Goal: Task Accomplishment & Management: Manage account settings

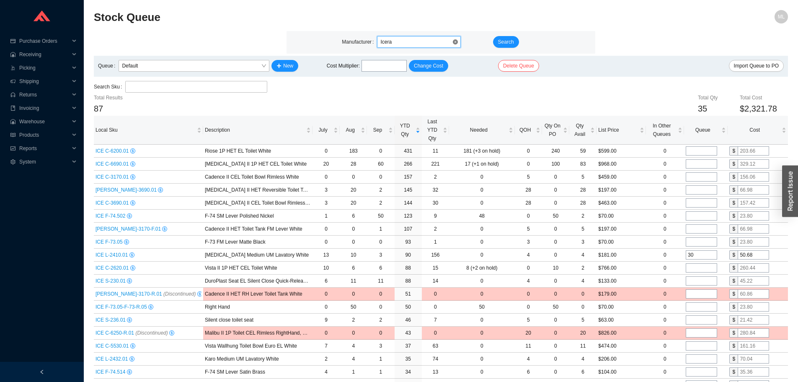
click at [402, 41] on span "Icera" at bounding box center [418, 41] width 77 height 11
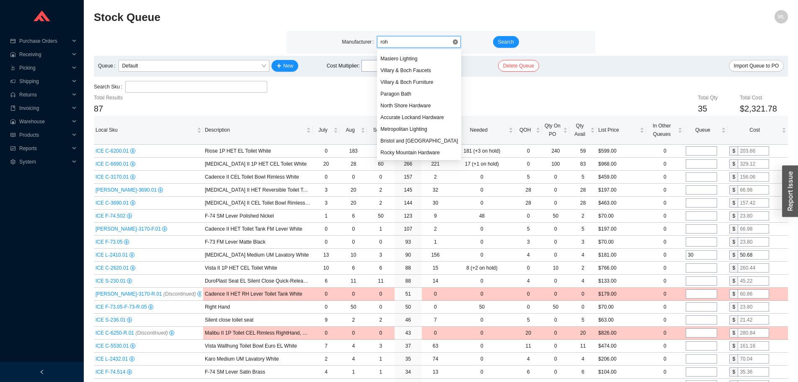
scroll to position [69, 0]
type input "rohl"
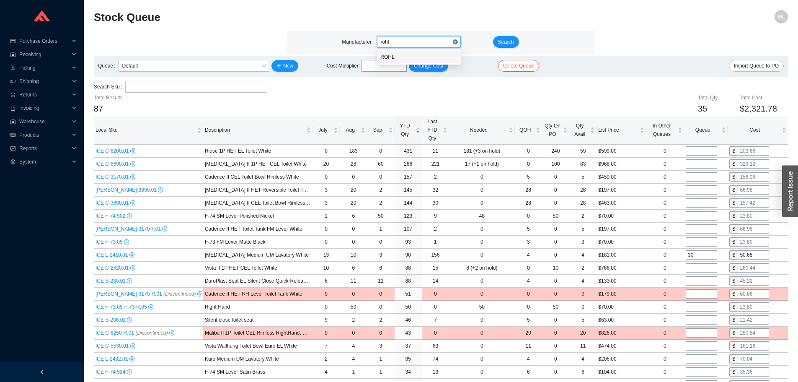
click at [393, 55] on div "ROHL" at bounding box center [418, 57] width 77 height 8
click at [502, 38] on span "Search" at bounding box center [506, 42] width 16 height 8
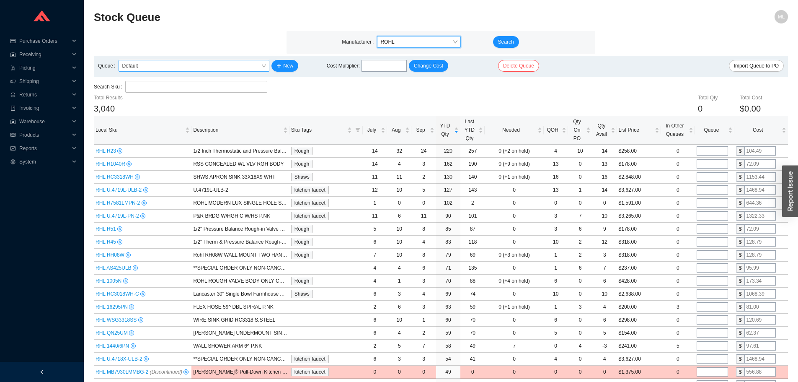
click at [168, 65] on span "Default" at bounding box center [194, 65] width 144 height 11
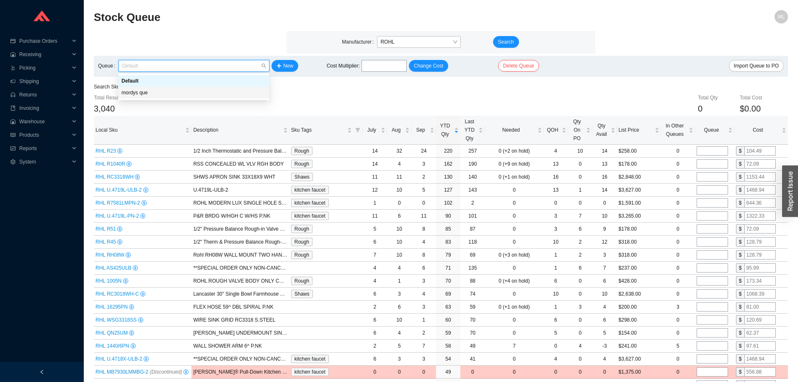
click at [147, 90] on div "mordys que" at bounding box center [193, 93] width 145 height 8
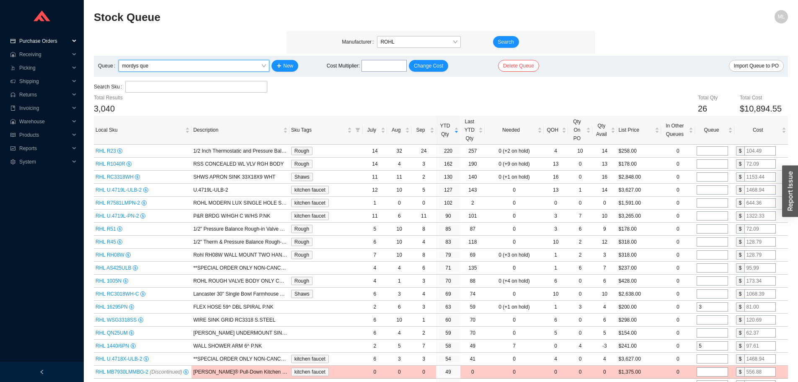
click at [37, 39] on span "Purchase Orders" at bounding box center [44, 40] width 50 height 13
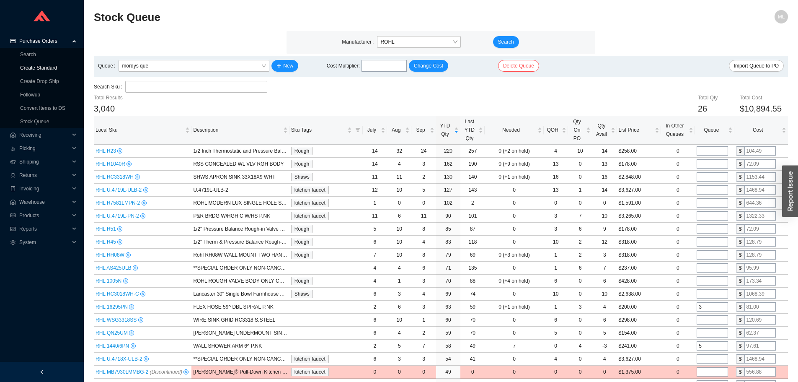
click at [40, 66] on link "Create Standard" at bounding box center [38, 68] width 37 height 6
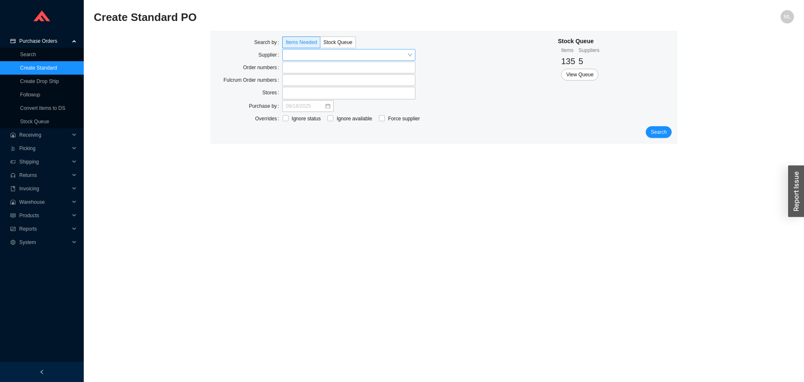
click at [297, 57] on input "search" at bounding box center [346, 54] width 121 height 11
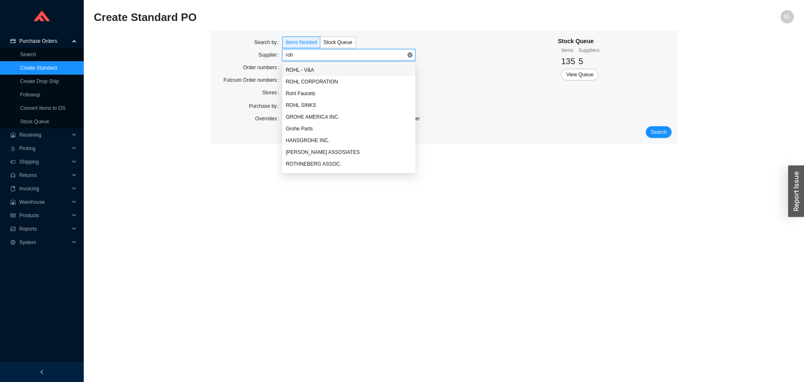
type input "rohl"
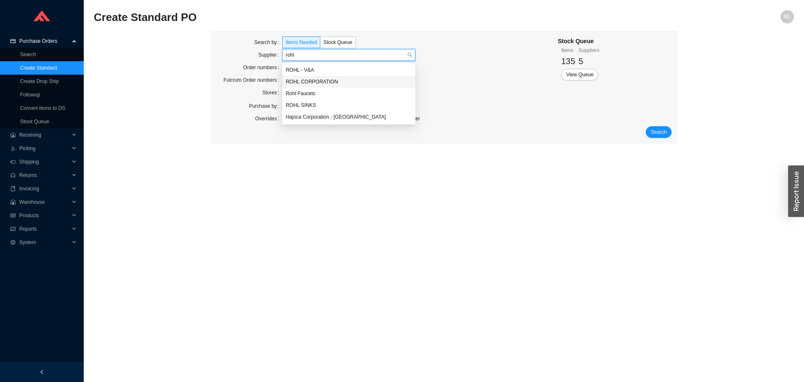
click at [300, 82] on div "ROHL CORPORATION" at bounding box center [349, 82] width 127 height 8
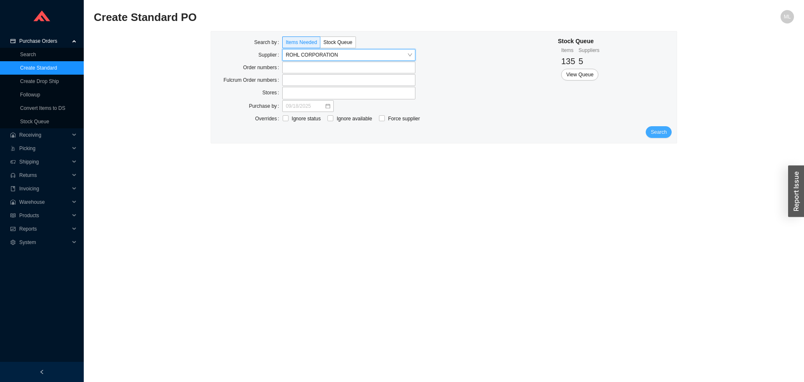
click at [654, 129] on span "Search" at bounding box center [659, 132] width 16 height 8
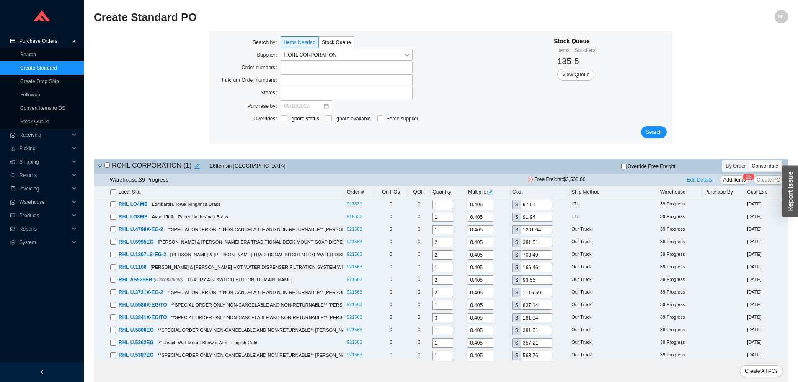
click at [114, 192] on input "checkbox" at bounding box center [113, 192] width 6 height 6
checkbox input "true"
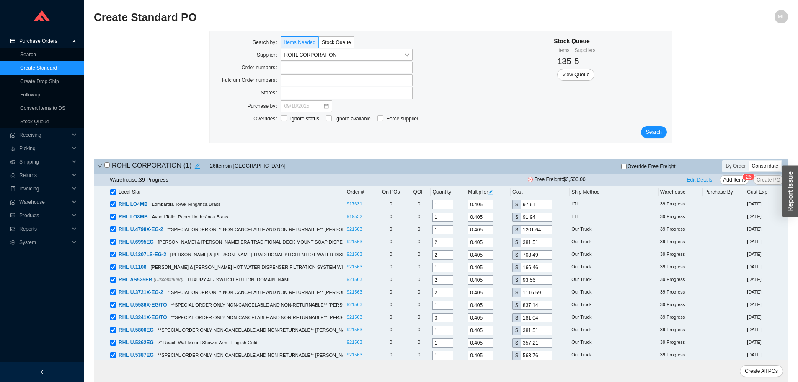
checkbox input "true"
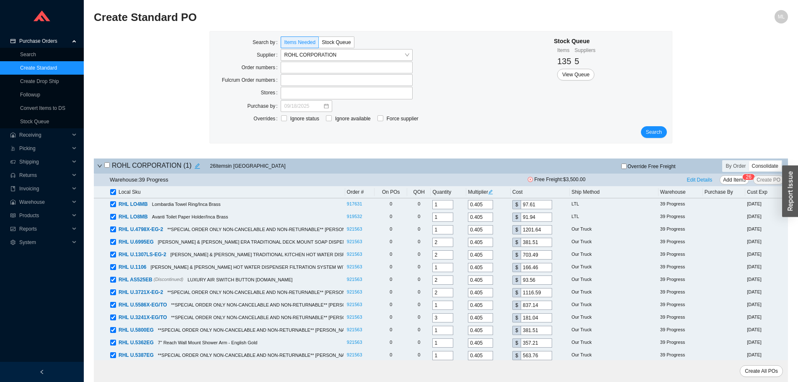
checkbox input "true"
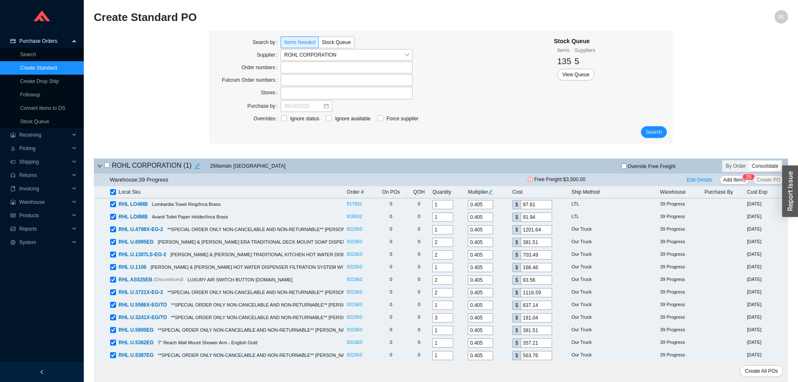
checkbox input "true"
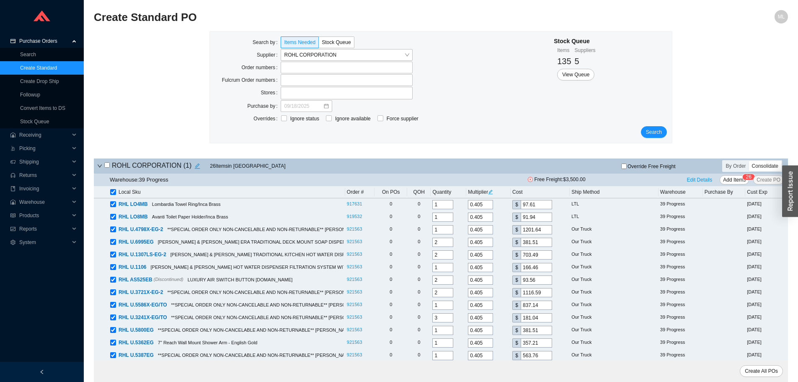
checkbox input "true"
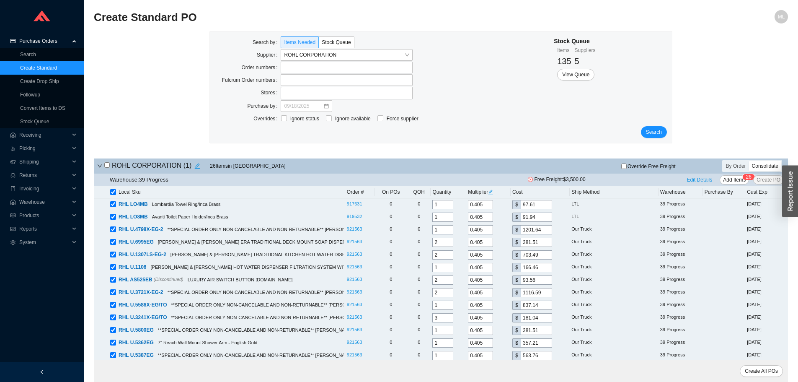
checkbox input "true"
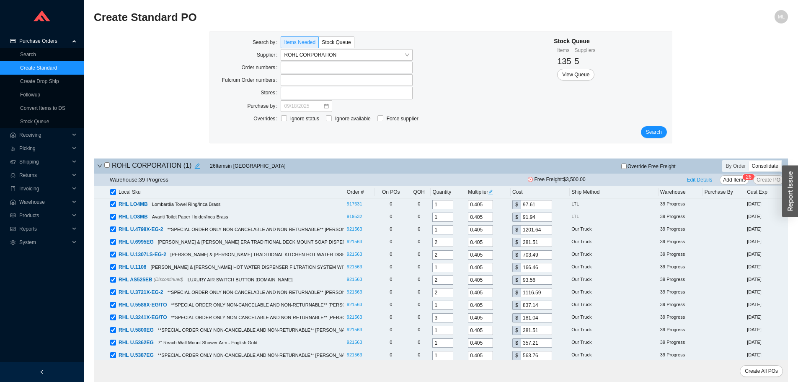
checkbox input "true"
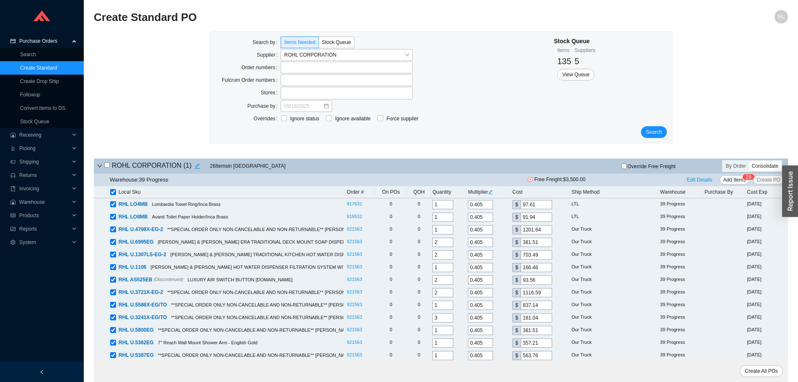
checkbox input "true"
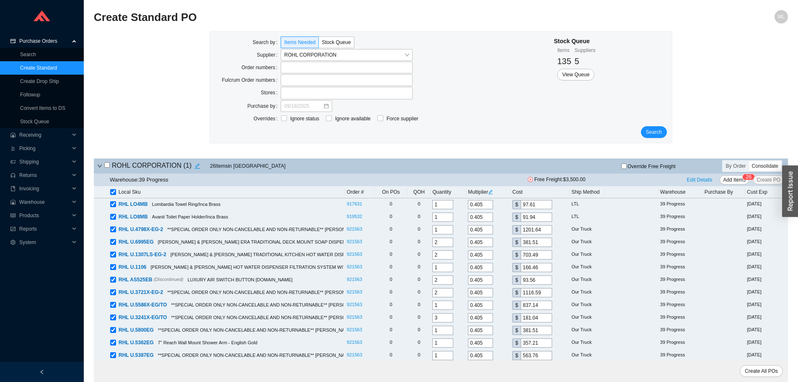
checkbox input "true"
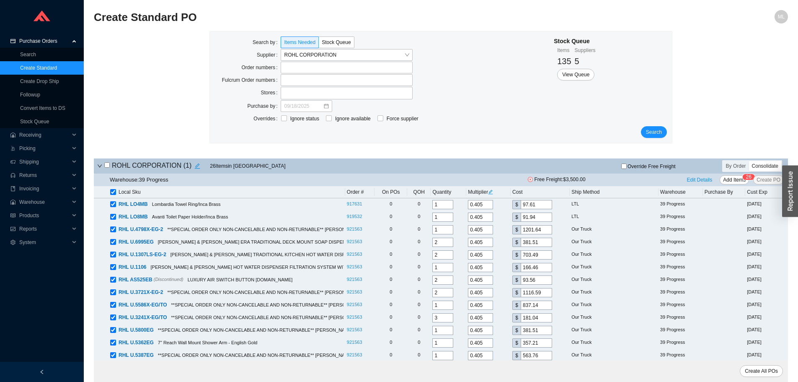
checkbox input "true"
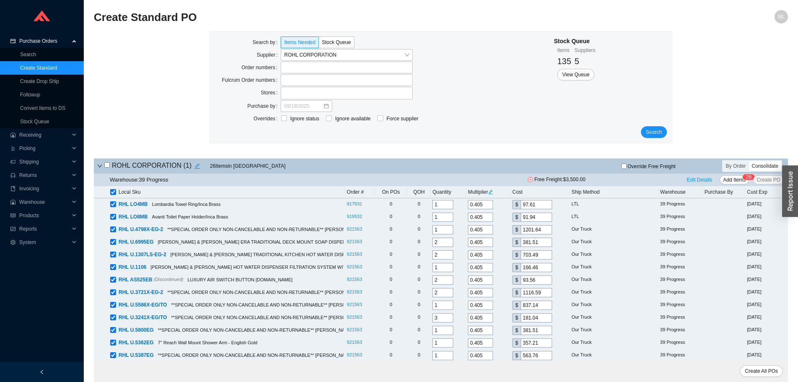
checkbox input "true"
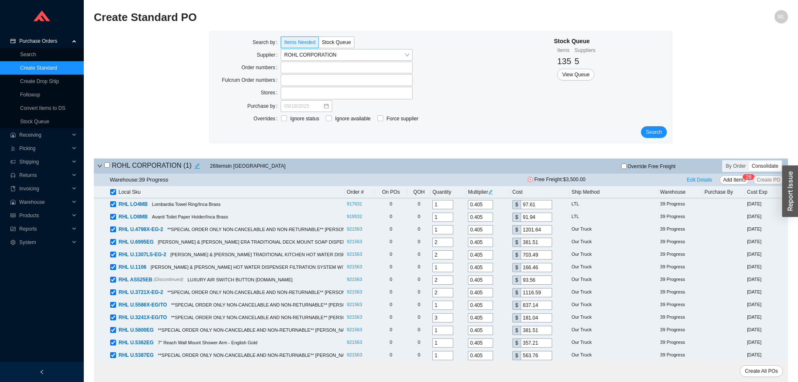
checkbox input "true"
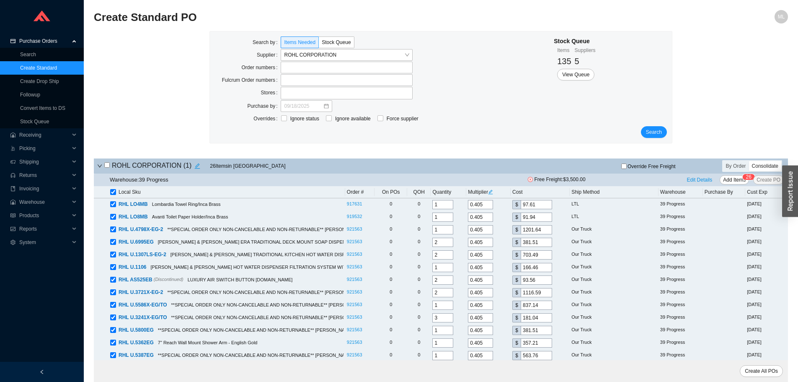
checkbox input "true"
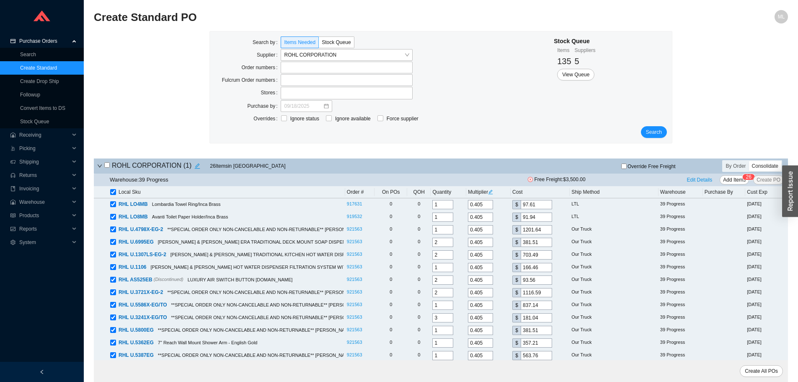
checkbox input "true"
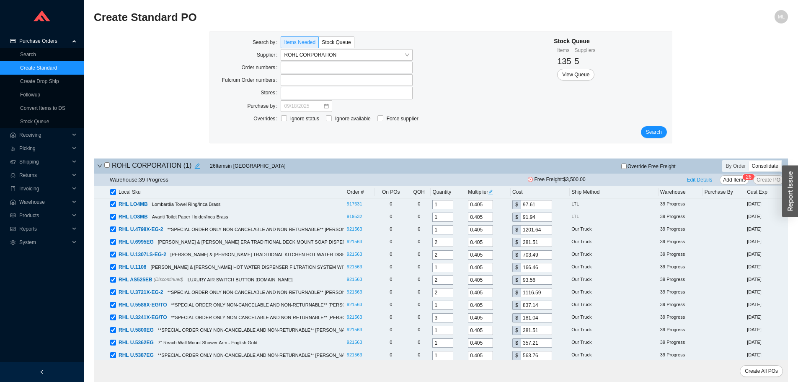
checkbox input "true"
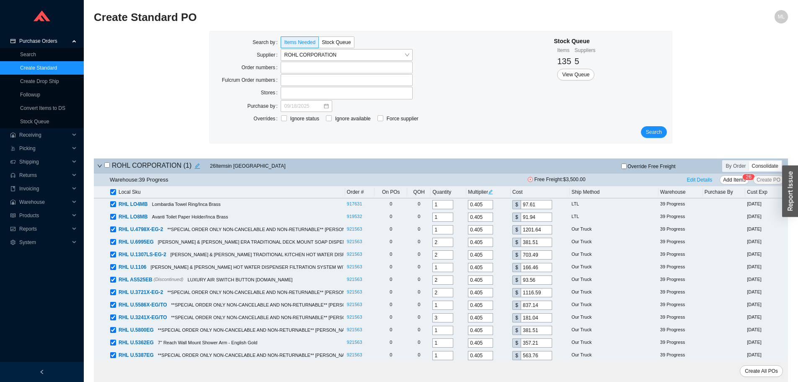
checkbox input "true"
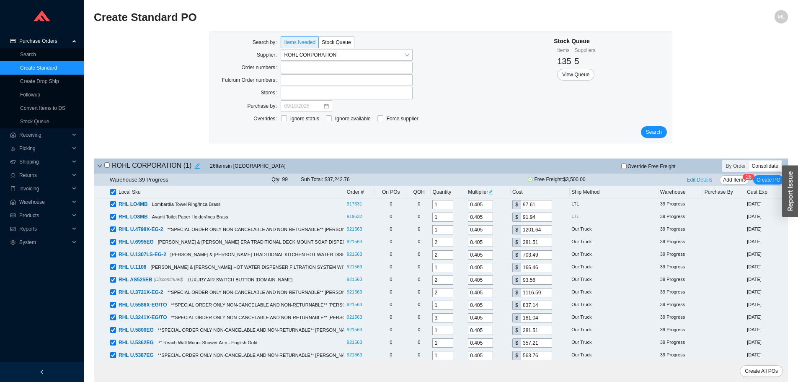
click at [114, 192] on input "checkbox" at bounding box center [113, 192] width 6 height 6
checkbox input "false"
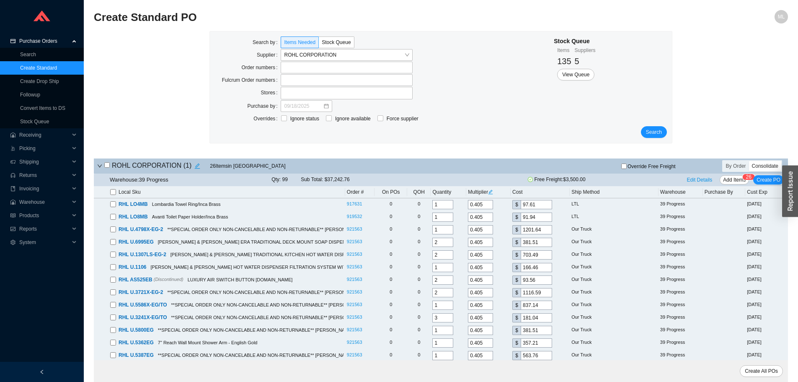
checkbox input "false"
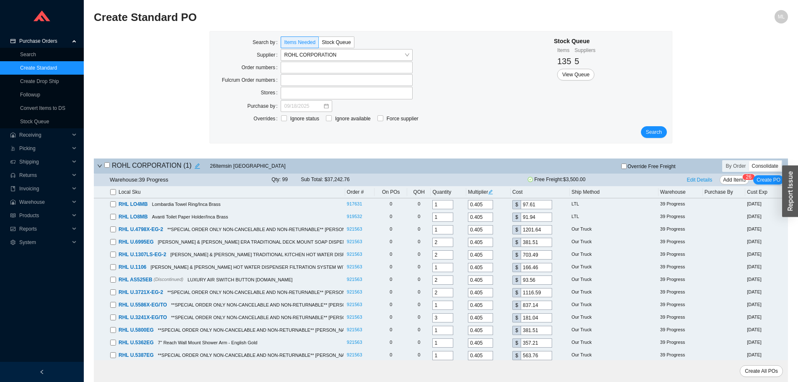
checkbox input "false"
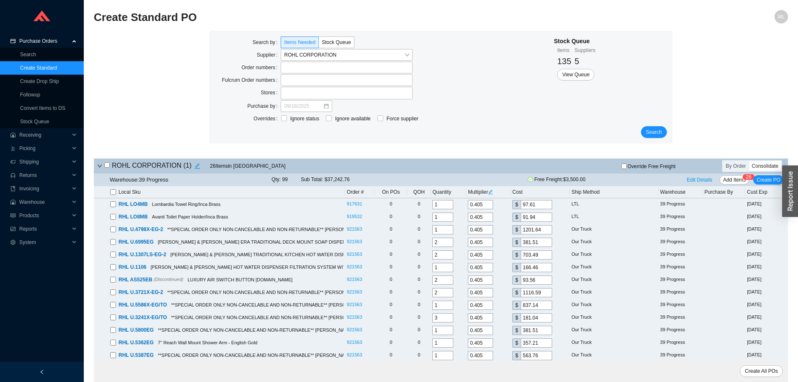
checkbox input "false"
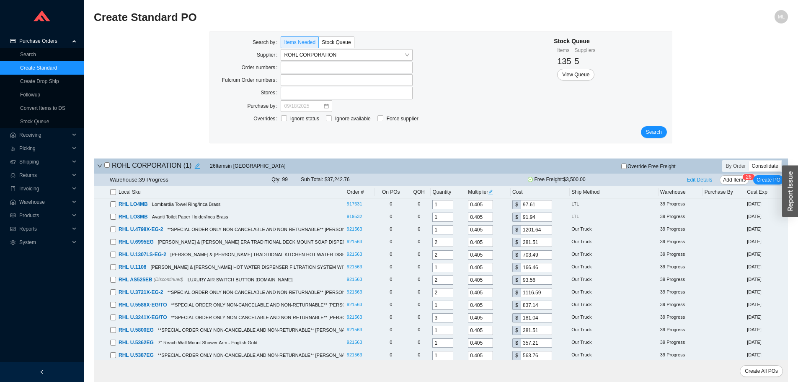
checkbox input "false"
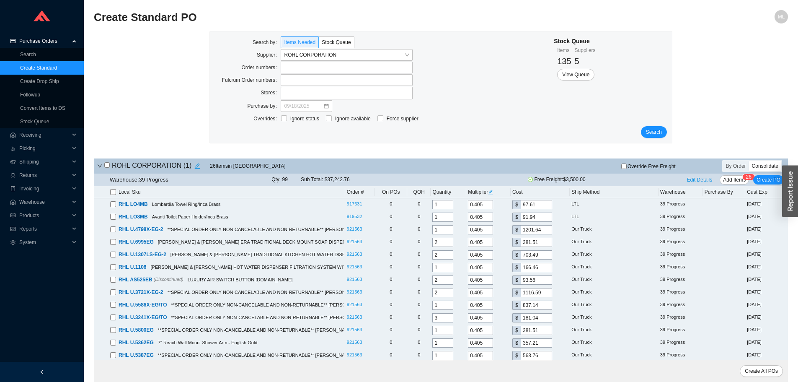
checkbox input "false"
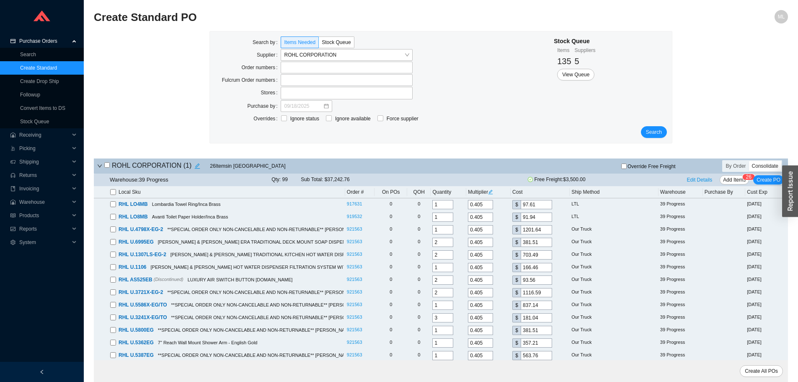
checkbox input "false"
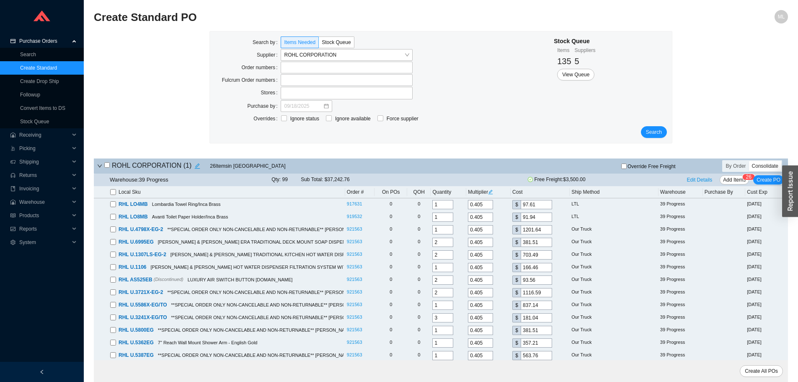
checkbox input "false"
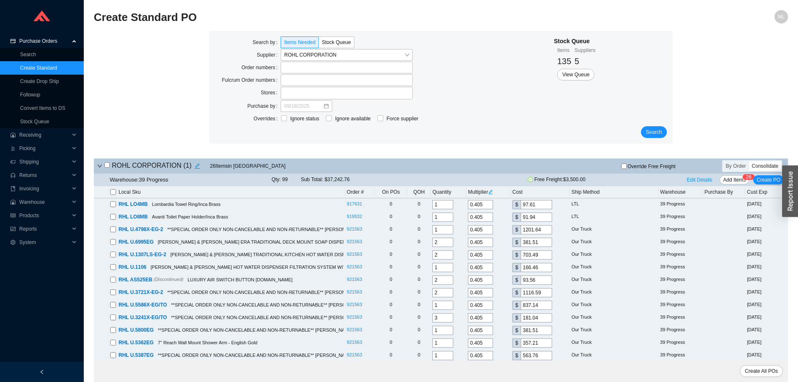
checkbox input "false"
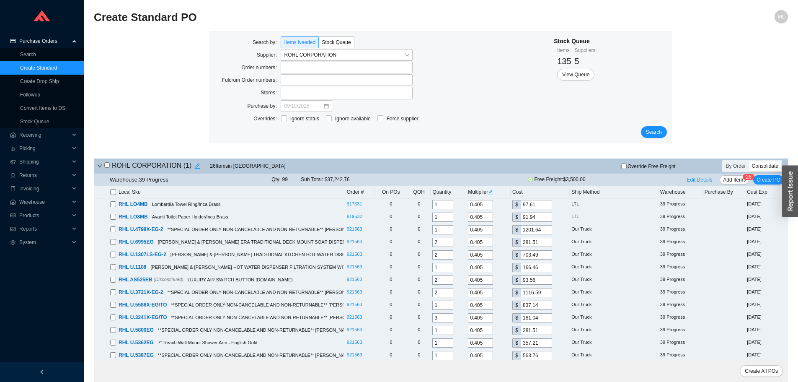
checkbox input "false"
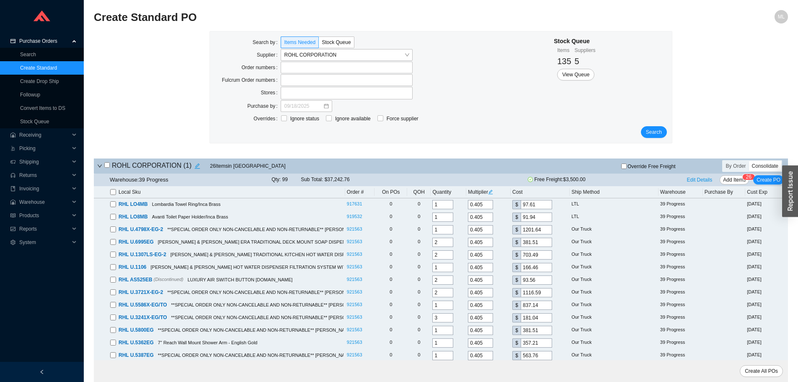
checkbox input "false"
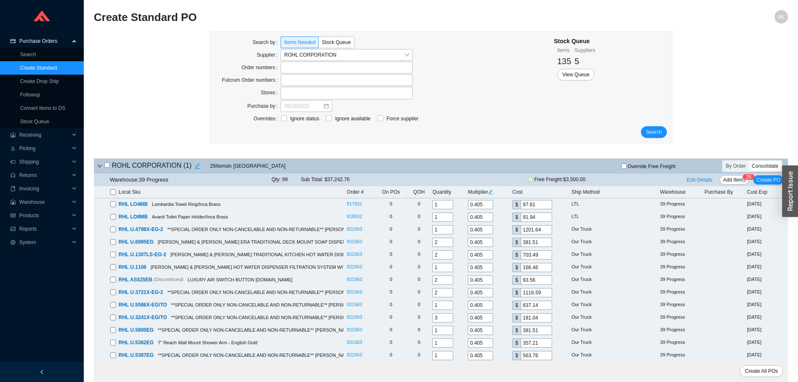
checkbox input "false"
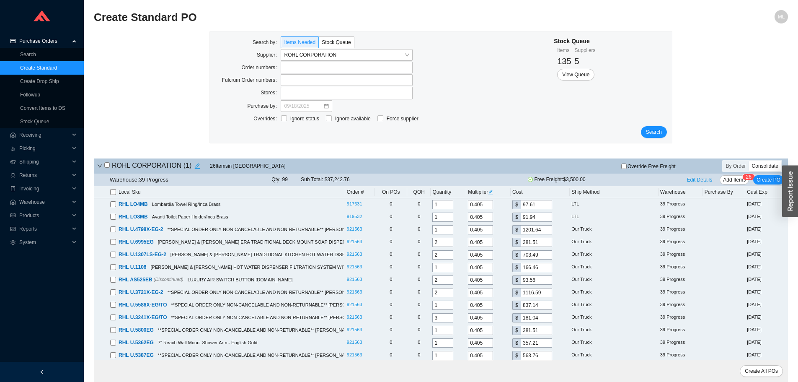
checkbox input "false"
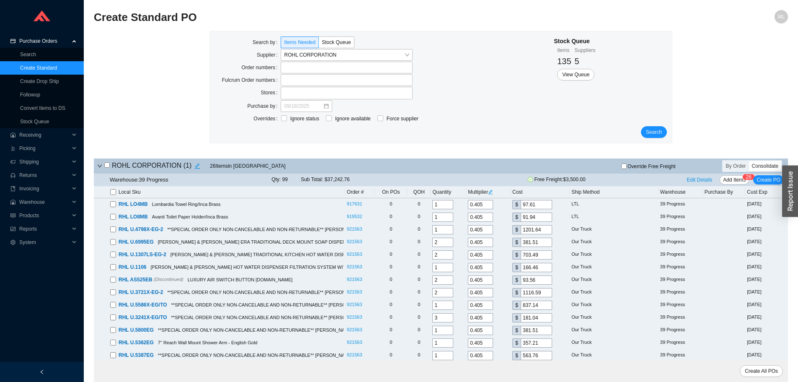
checkbox input "false"
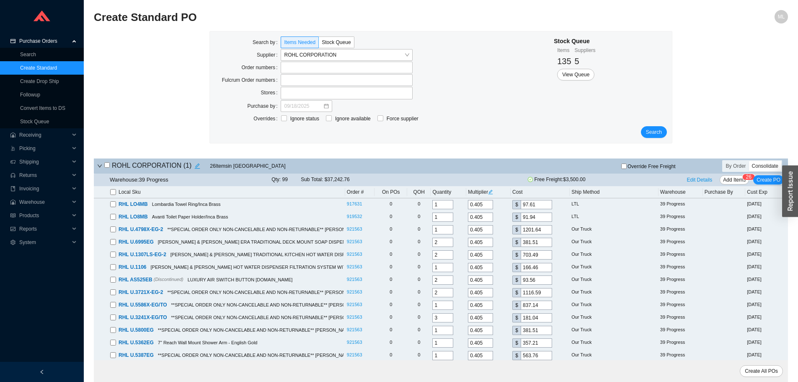
checkbox input "false"
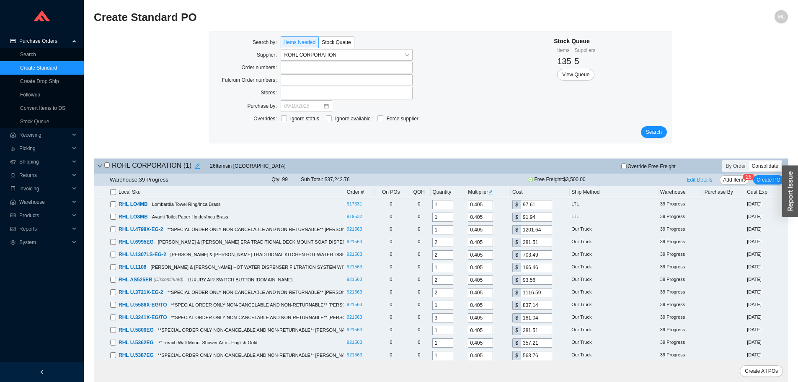
checkbox input "false"
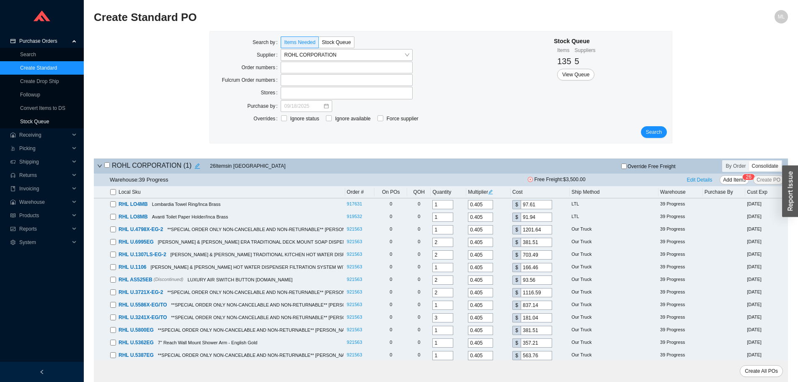
click at [39, 120] on link "Stock Queue" at bounding box center [34, 122] width 29 height 6
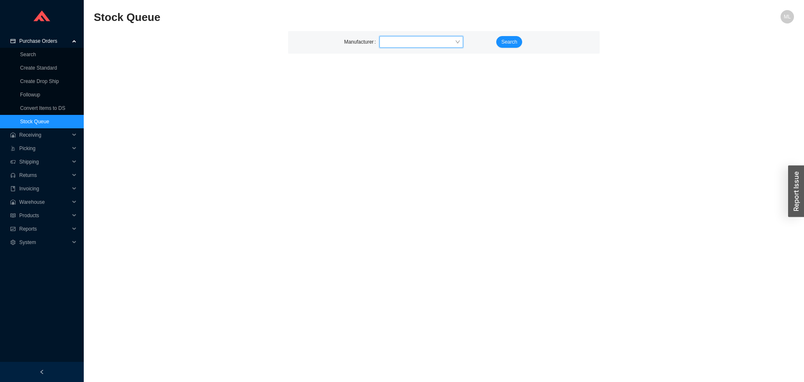
click at [408, 38] on input "search" at bounding box center [419, 41] width 72 height 11
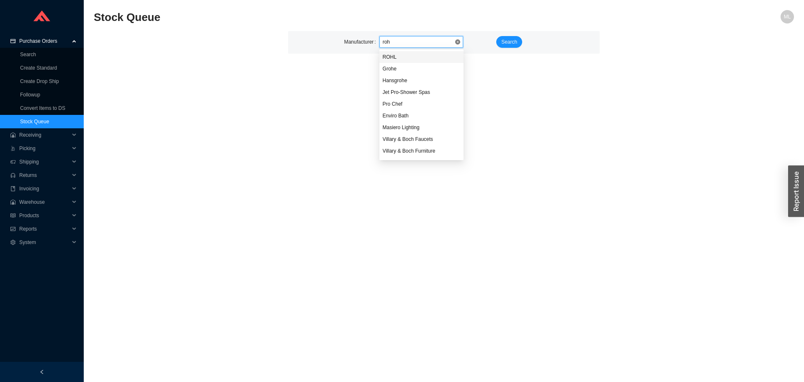
type input "rohl"
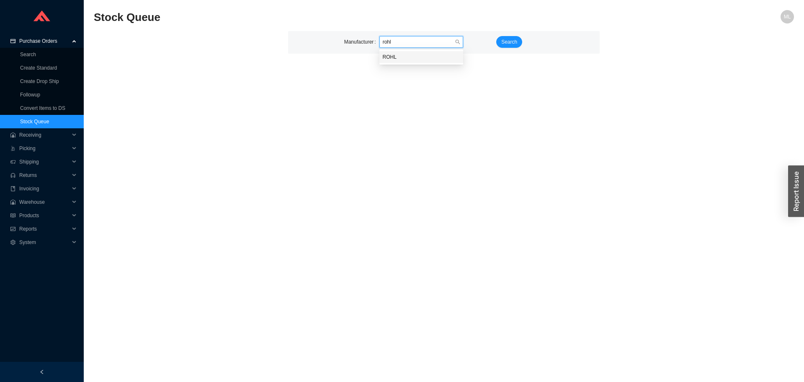
click at [401, 58] on div "ROHL" at bounding box center [421, 57] width 77 height 8
click at [515, 40] on span "Search" at bounding box center [509, 42] width 16 height 8
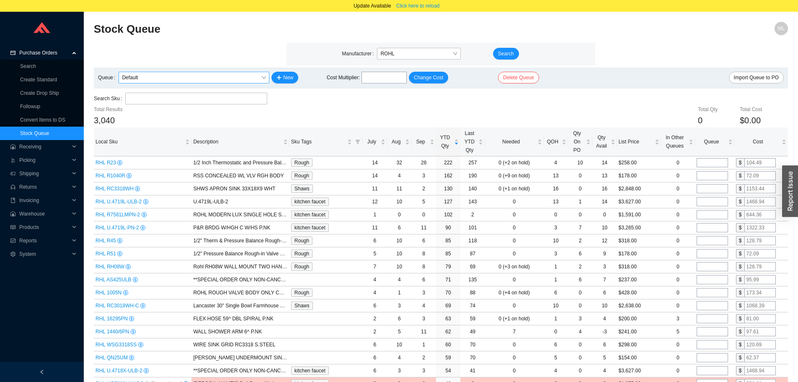
click at [183, 75] on span "Default" at bounding box center [194, 77] width 144 height 11
click at [150, 104] on div "mordys que" at bounding box center [193, 105] width 145 height 8
click at [355, 140] on icon "filter" at bounding box center [357, 141] width 5 height 5
click at [288, 176] on input "checkbox" at bounding box center [290, 176] width 6 height 6
checkbox input "true"
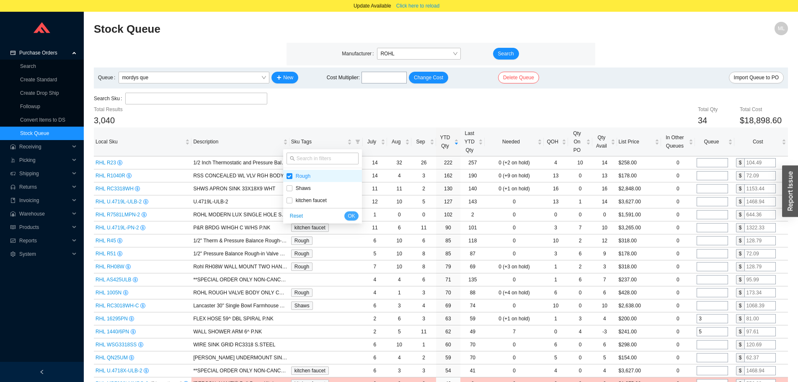
click at [354, 214] on span "OK" at bounding box center [351, 216] width 7 height 8
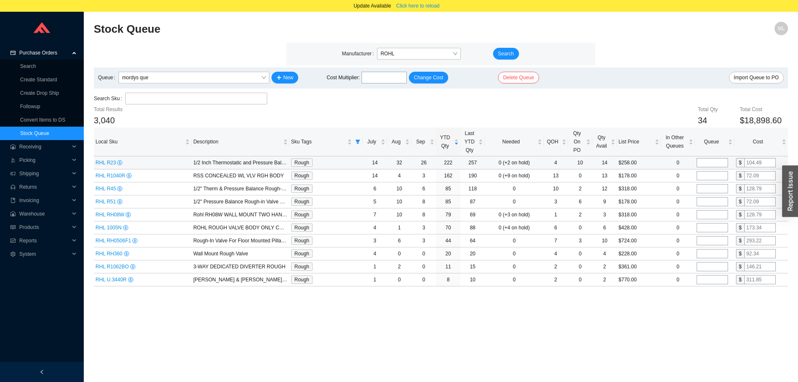
click at [709, 161] on input "tel" at bounding box center [712, 162] width 31 height 9
type input "15"
click at [707, 176] on input "tel" at bounding box center [712, 175] width 31 height 9
type input "7"
click at [708, 189] on input "tel" at bounding box center [712, 188] width 31 height 9
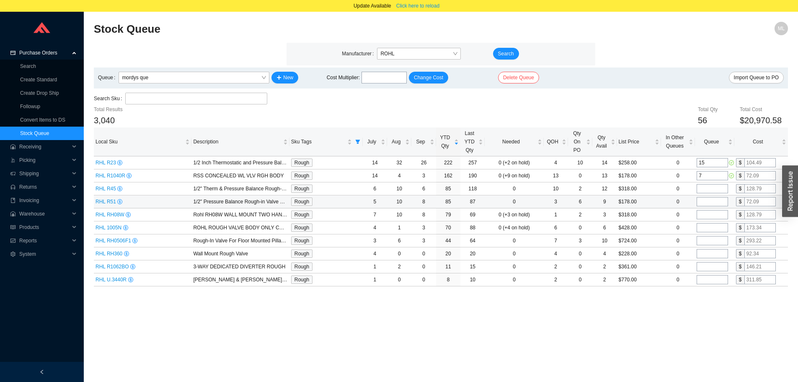
click at [704, 200] on input "tel" at bounding box center [712, 201] width 31 height 9
type input "3"
click at [706, 186] on input "tel" at bounding box center [712, 188] width 31 height 9
type input "3"
click at [711, 214] on input "tel" at bounding box center [712, 214] width 31 height 9
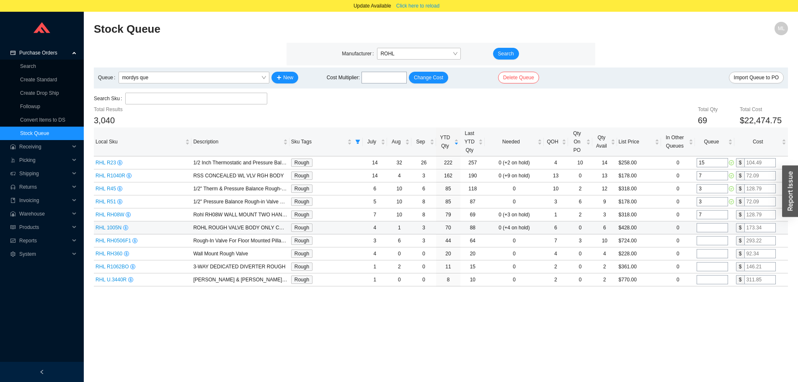
type input "7"
click at [711, 227] on input "tel" at bounding box center [712, 227] width 31 height 9
type input "4"
click at [687, 316] on main "Stock Queue ML Manufacturer ROHL Search Queue mordys que New Cost Multiplier : …" at bounding box center [441, 208] width 694 height 372
click at [358, 138] on span "Sku Tags sortable" at bounding box center [358, 142] width 8 height 12
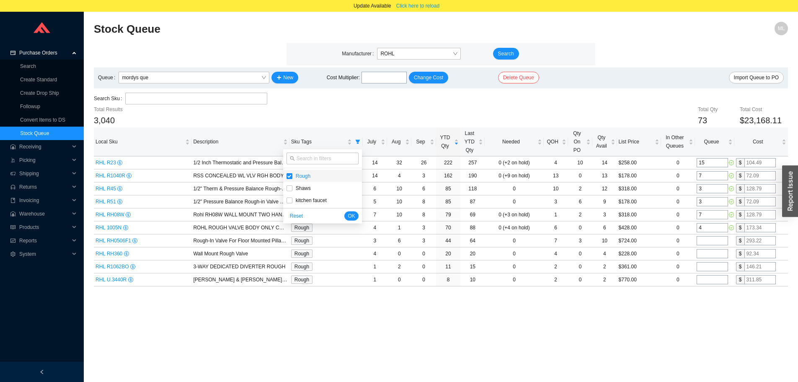
click at [291, 176] on input "checkbox" at bounding box center [290, 176] width 6 height 6
checkbox input "false"
click at [290, 185] on input "checkbox" at bounding box center [290, 188] width 6 height 6
checkbox input "true"
click at [347, 213] on button "OK" at bounding box center [351, 215] width 14 height 9
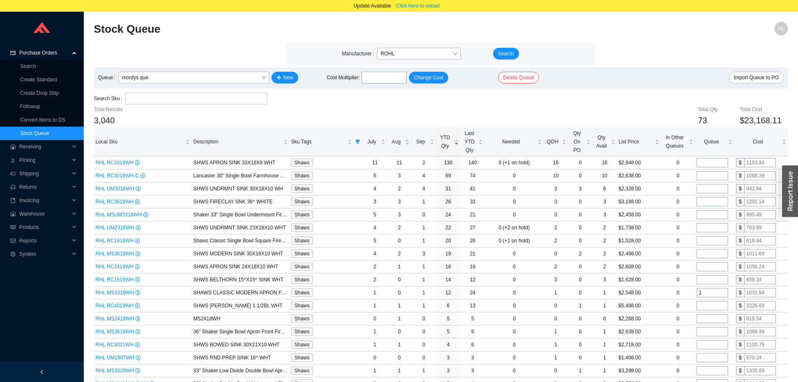
click at [538, 106] on div "Total Qty 73 Total Cost $23,168.11" at bounding box center [498, 116] width 579 height 22
click at [714, 202] on input "tel" at bounding box center [712, 201] width 31 height 9
type input "3"
click at [656, 215] on td "$2,458.00" at bounding box center [639, 214] width 44 height 13
click at [709, 213] on input "tel" at bounding box center [712, 214] width 31 height 9
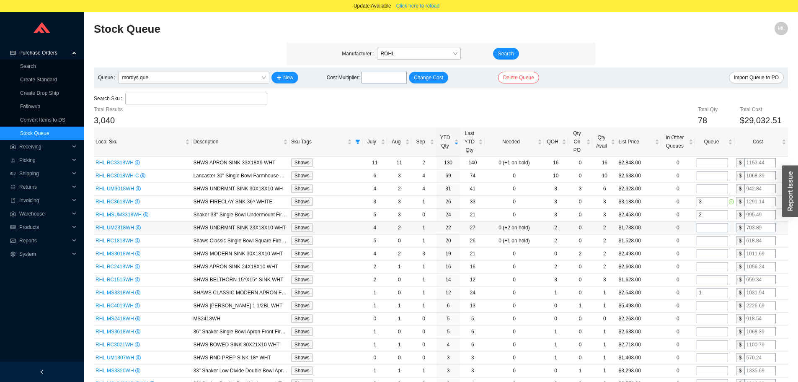
type input "2"
click at [705, 228] on input "tel" at bounding box center [712, 227] width 31 height 9
type input "2"
click at [665, 241] on td "0" at bounding box center [678, 240] width 34 height 13
click at [716, 239] on input "tel" at bounding box center [712, 240] width 31 height 9
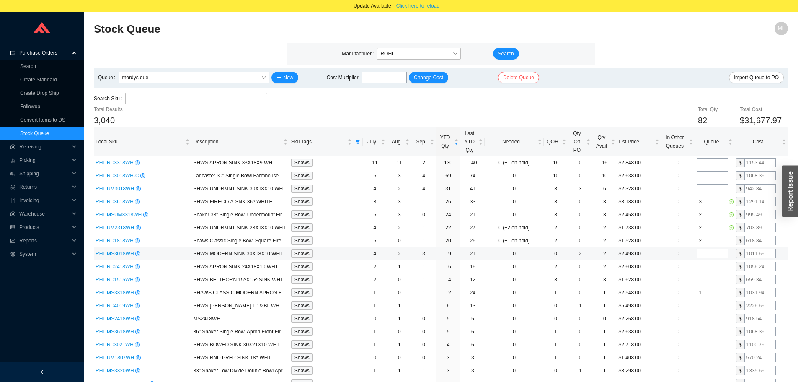
type input "2"
click at [655, 256] on td "$2,498.00" at bounding box center [639, 253] width 44 height 13
click at [711, 253] on input "tel" at bounding box center [712, 253] width 31 height 9
type input "2"
click at [663, 266] on td "0" at bounding box center [678, 266] width 34 height 13
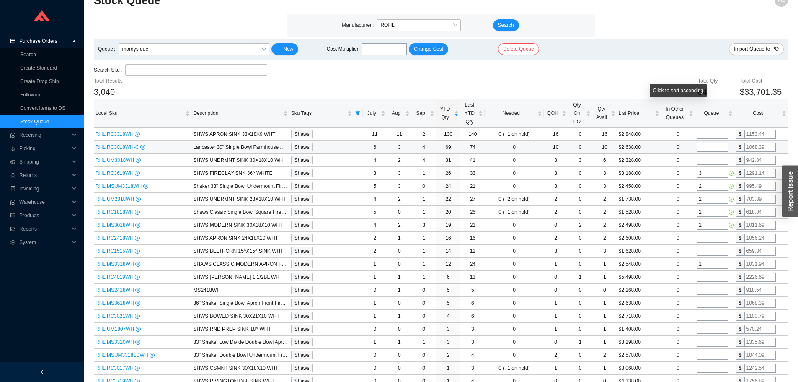
scroll to position [42, 0]
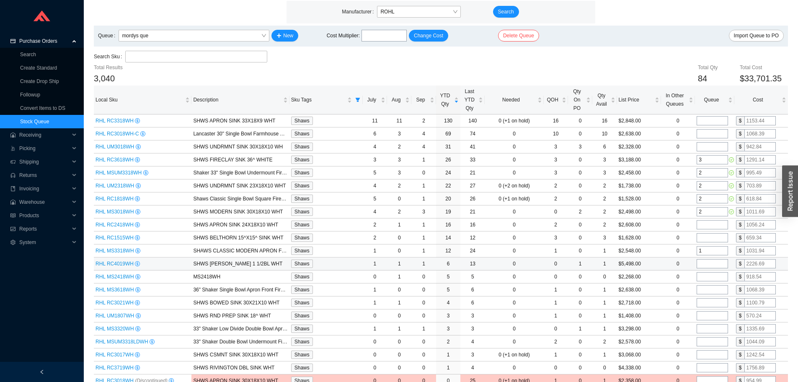
click at [702, 263] on input "tel" at bounding box center [712, 263] width 31 height 9
type input "1"
click at [657, 261] on td "$5,498.00" at bounding box center [639, 263] width 44 height 13
click at [706, 275] on input "tel" at bounding box center [712, 276] width 31 height 9
type input "1"
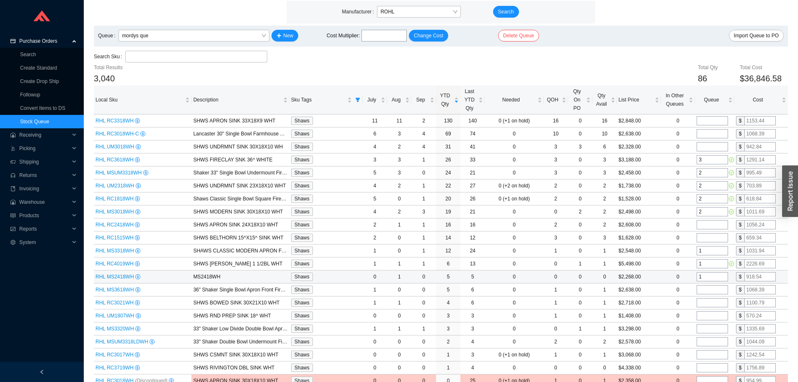
click at [663, 273] on td "0" at bounding box center [678, 276] width 34 height 13
click at [641, 67] on div "Total Qty 86 Total Cost $36,846.58" at bounding box center [498, 74] width 579 height 22
click at [357, 97] on icon "filter" at bounding box center [357, 99] width 5 height 5
click at [290, 144] on input "checkbox" at bounding box center [290, 146] width 6 height 6
checkbox input "false"
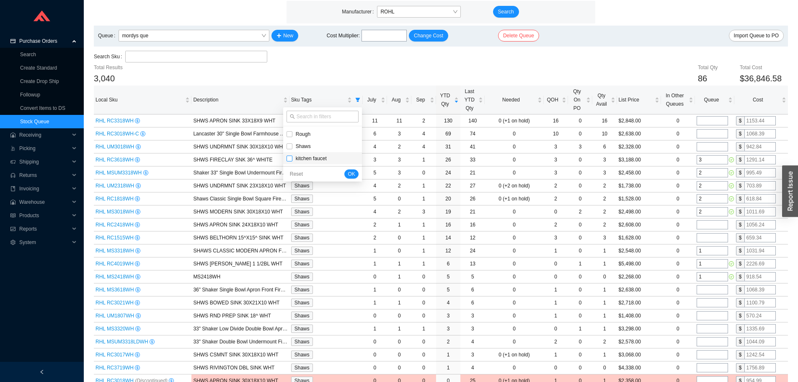
click at [287, 158] on input "checkbox" at bounding box center [290, 158] width 6 height 6
checkbox input "true"
click at [351, 171] on span "OK" at bounding box center [351, 174] width 7 height 8
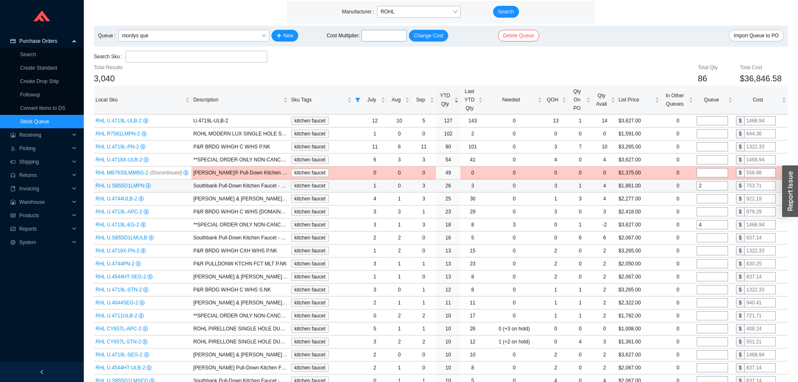
drag, startPoint x: 710, startPoint y: 184, endPoint x: 693, endPoint y: 186, distance: 17.7
click at [693, 186] on tr "RHL U.SB55D1LMPN Southbank Pull-Down Kitchen Faucet - Polished Nickel kitchen f…" at bounding box center [441, 185] width 694 height 13
type input "3"
click at [707, 147] on input "tel" at bounding box center [712, 146] width 31 height 9
type input "5"
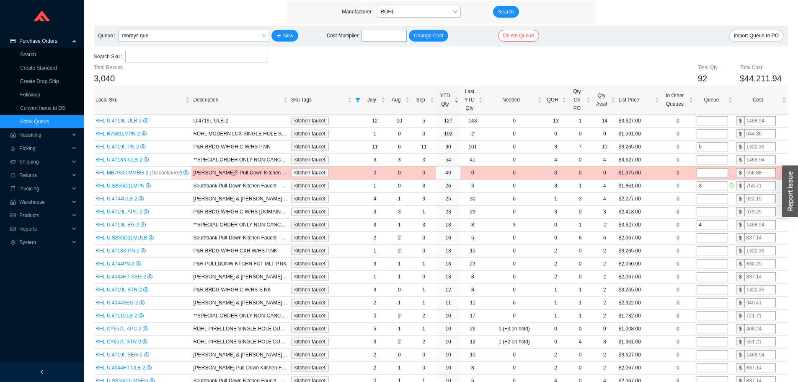
click at [644, 54] on div "Search Sku" at bounding box center [441, 57] width 694 height 13
click at [705, 120] on input "tel" at bounding box center [712, 120] width 31 height 9
type input "2"
click at [638, 63] on div "Total Qty 94 Total Cost $47,149.82" at bounding box center [498, 74] width 579 height 22
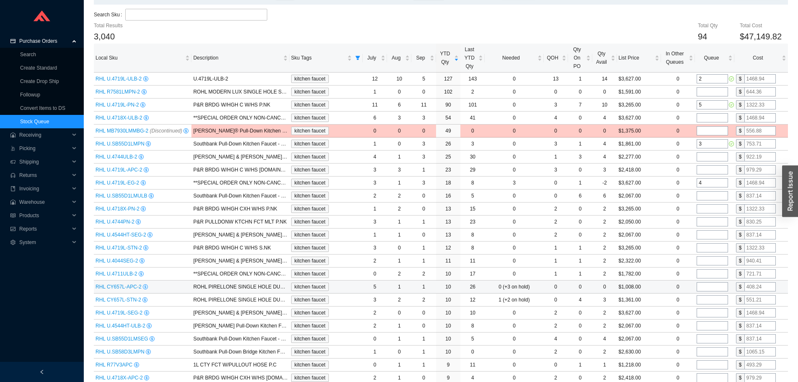
click at [704, 286] on input "tel" at bounding box center [712, 286] width 31 height 9
type input "1"
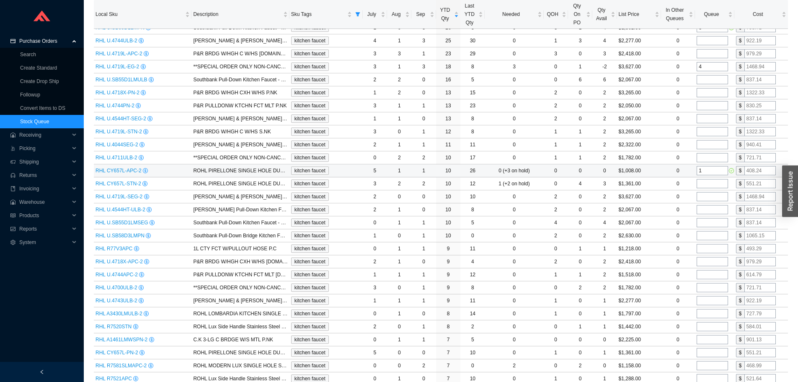
scroll to position [209, 0]
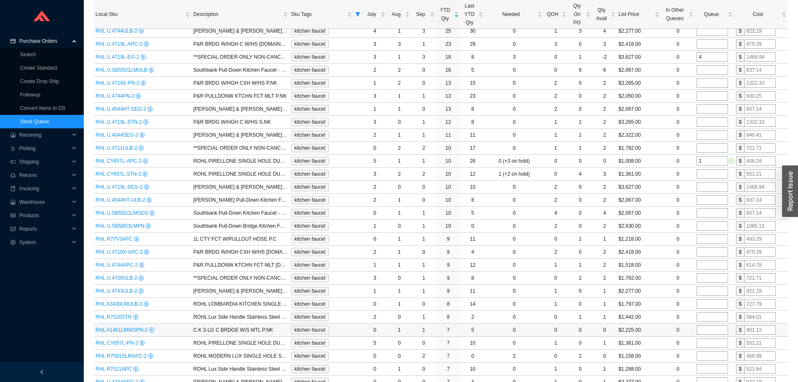
click at [717, 330] on input "tel" at bounding box center [712, 329] width 31 height 9
type input "1"
click at [647, 320] on td "$1,442.00" at bounding box center [639, 316] width 44 height 13
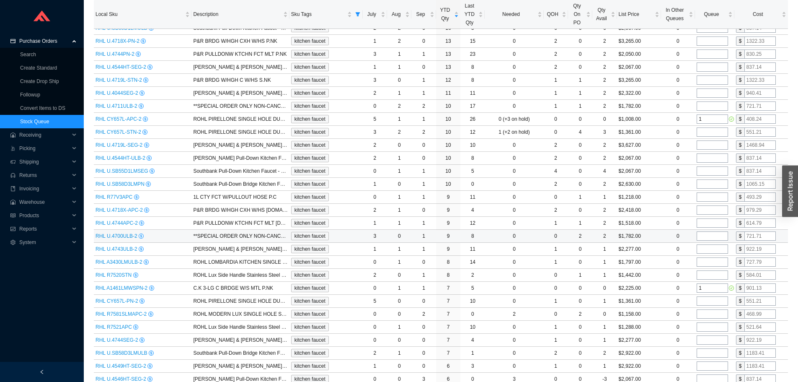
click at [659, 230] on td "$1,782.00" at bounding box center [639, 236] width 44 height 13
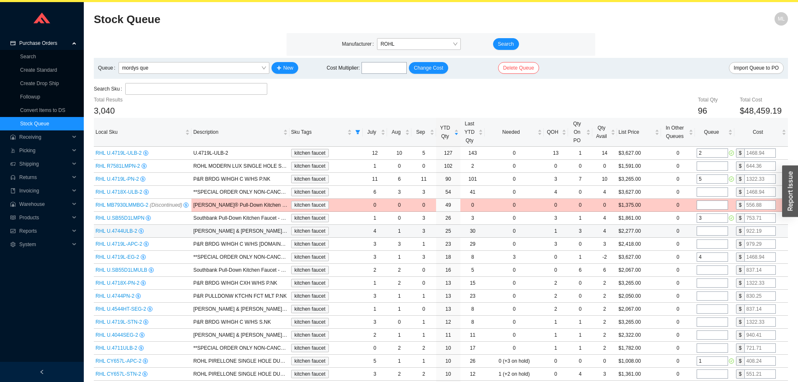
scroll to position [0, 0]
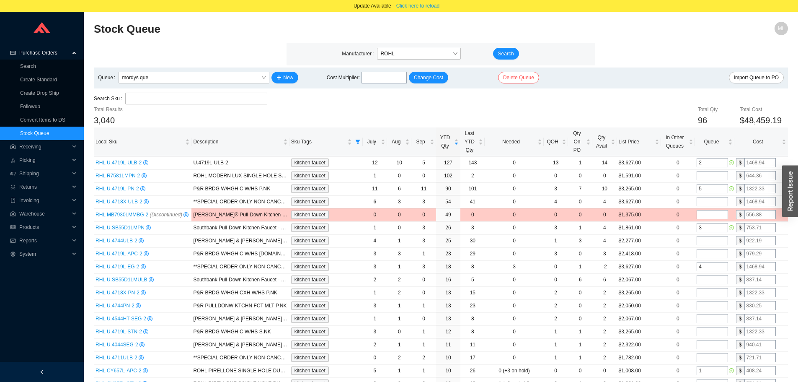
click at [638, 104] on div "Search Sku" at bounding box center [441, 99] width 694 height 13
